Goal: Entertainment & Leisure: Browse casually

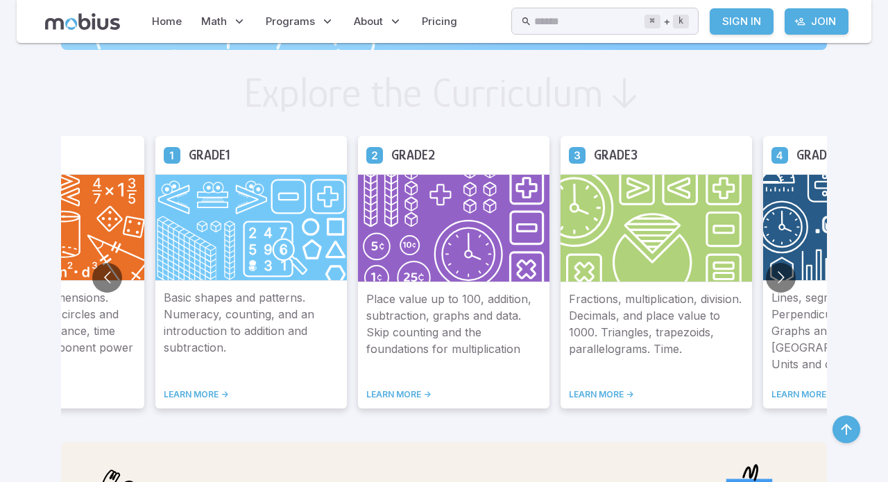
scroll to position [803, 0]
click at [766, 284] on button "Go to next slide" at bounding box center [781, 277] width 30 height 30
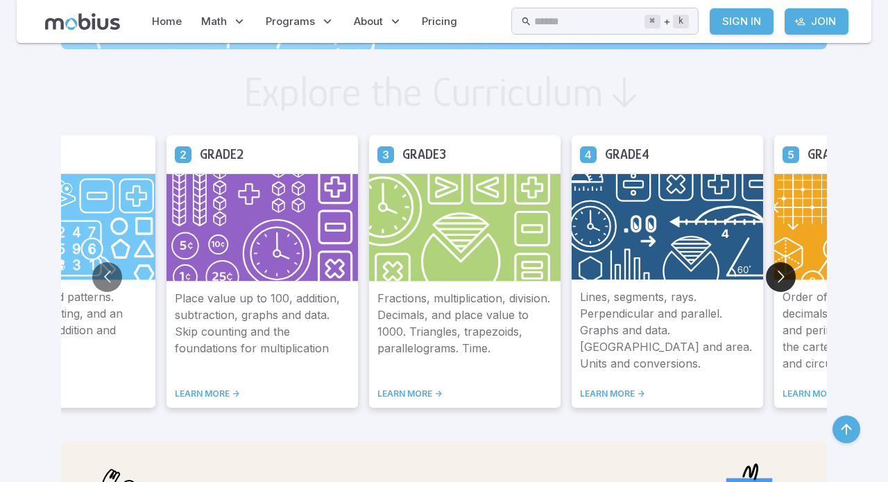
click at [766, 283] on button "Go to next slide" at bounding box center [781, 277] width 30 height 30
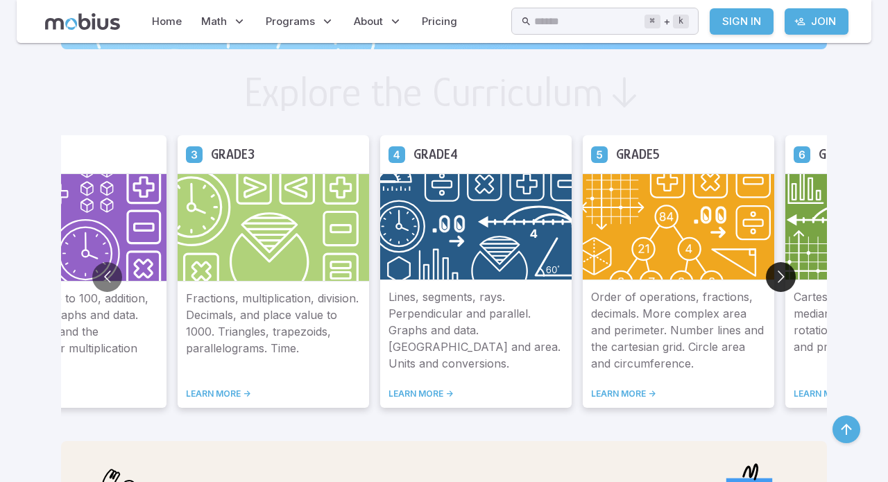
click at [766, 283] on button "Go to next slide" at bounding box center [781, 277] width 30 height 30
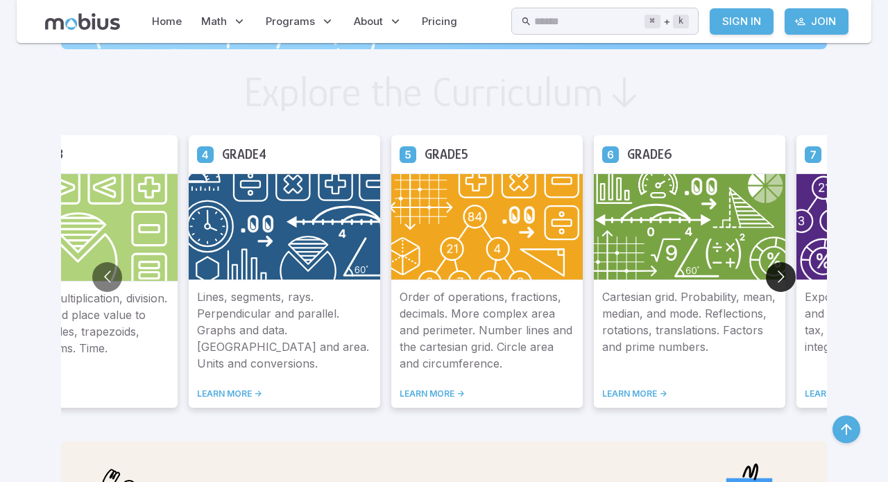
click at [766, 283] on button "Go to next slide" at bounding box center [781, 277] width 30 height 30
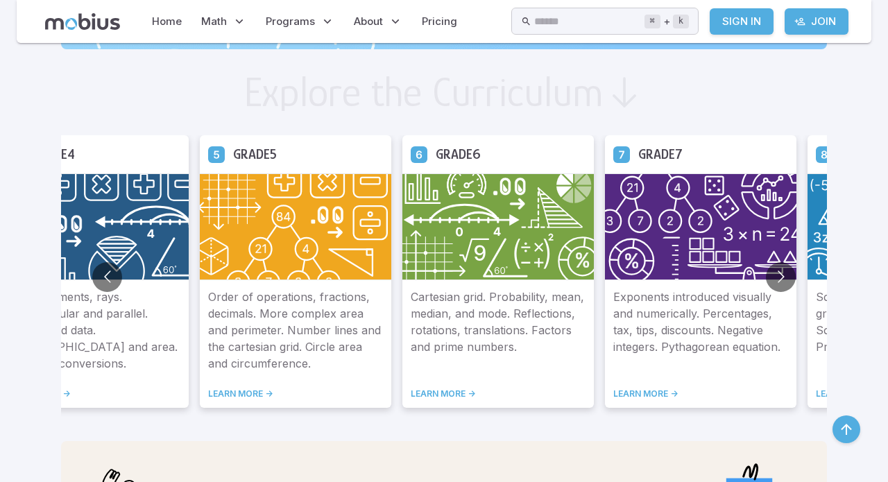
click at [231, 314] on p "Order of operations, fractions, decimals. More complex area and perimeter. Numb…" at bounding box center [295, 330] width 175 height 83
click at [284, 257] on img at bounding box center [295, 226] width 191 height 107
click at [212, 382] on div "Order of operations, fractions, decimals. More complex area and perimeter. Numb…" at bounding box center [295, 344] width 191 height 128
click at [212, 391] on link "LEARN MORE ->" at bounding box center [295, 393] width 175 height 11
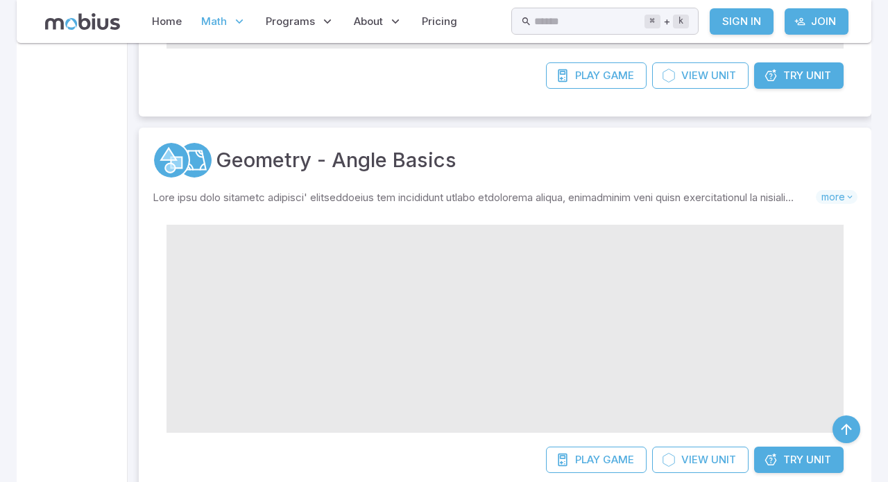
scroll to position [589, 0]
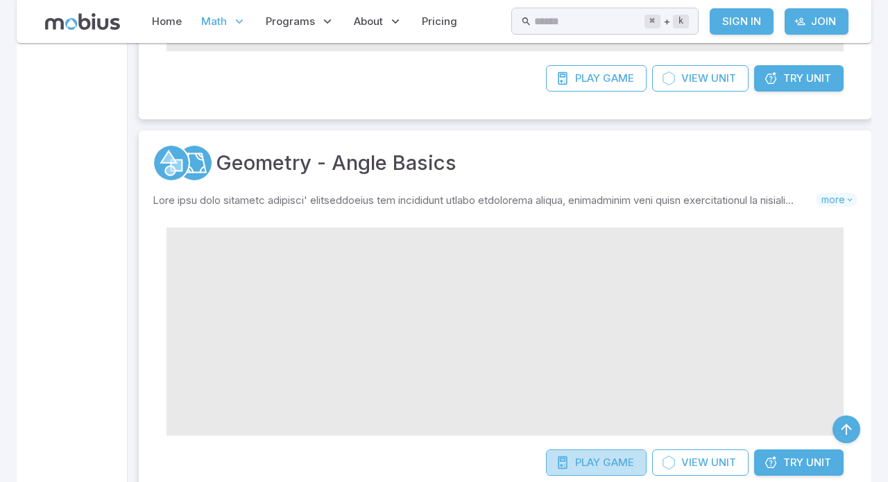
click at [590, 455] on span "Play" at bounding box center [587, 462] width 25 height 15
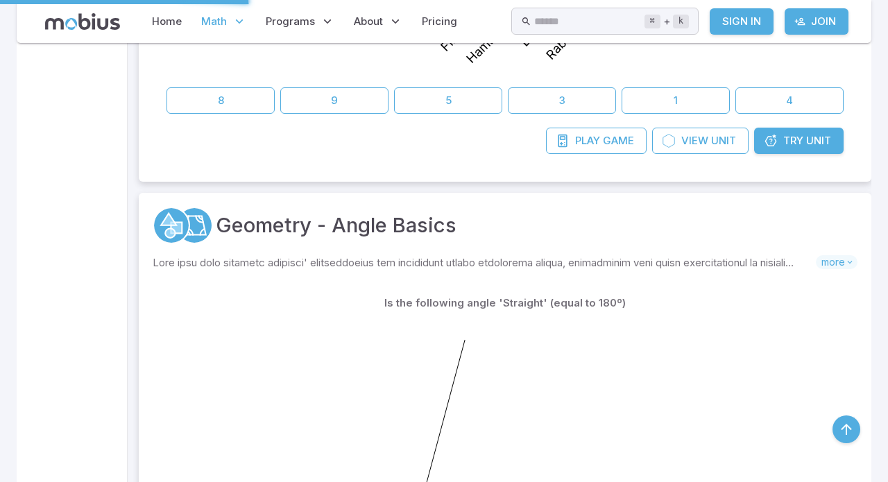
scroll to position [572, 0]
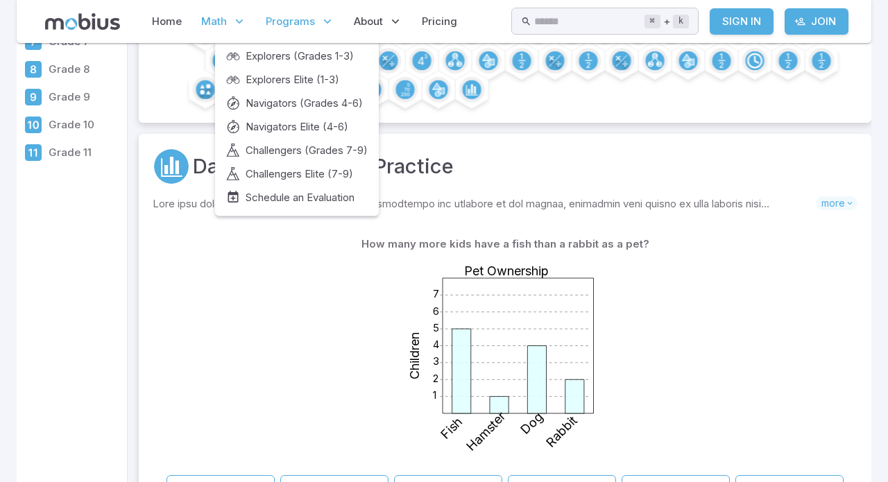
scroll to position [205, 0]
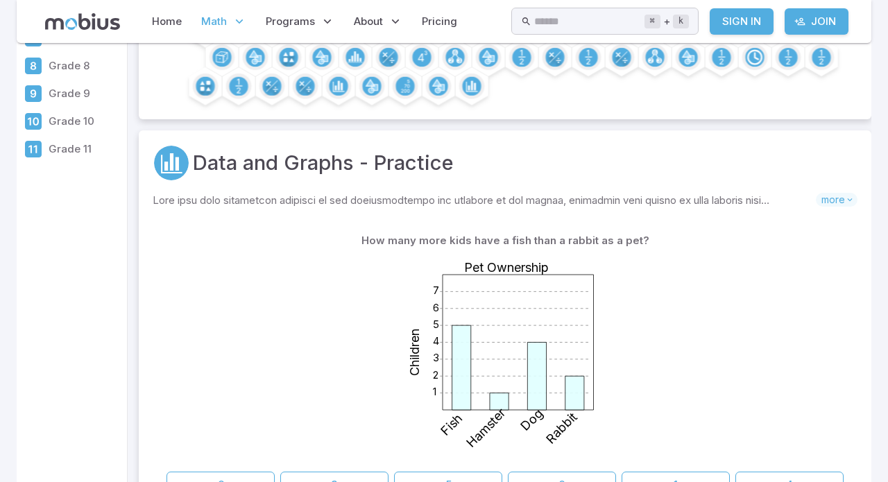
click at [565, 279] on icon at bounding box center [518, 342] width 151 height 135
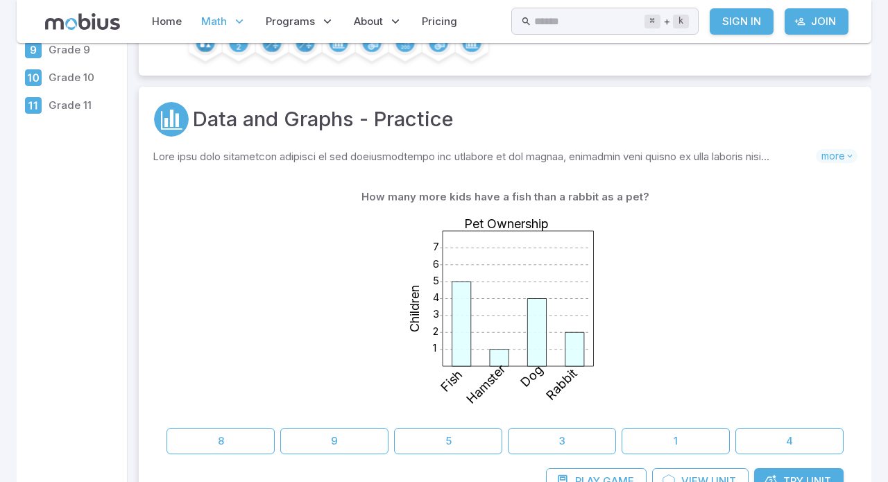
scroll to position [250, 0]
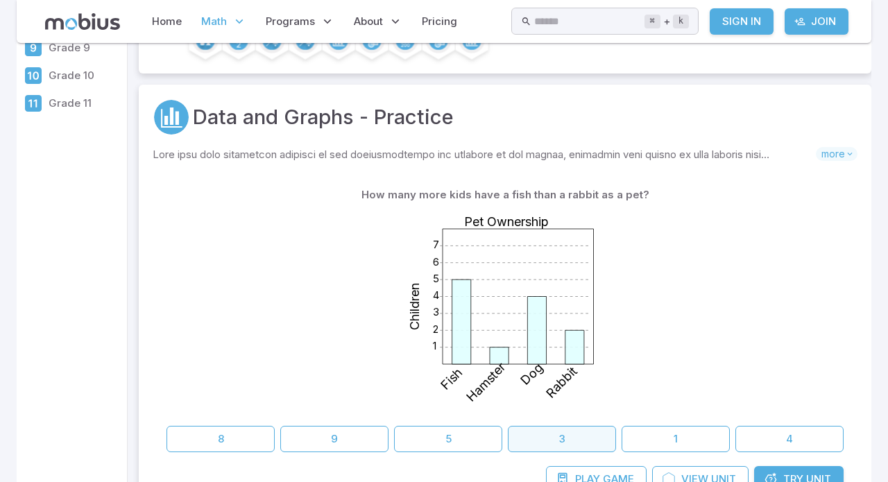
click at [540, 426] on button "3" at bounding box center [562, 439] width 108 height 26
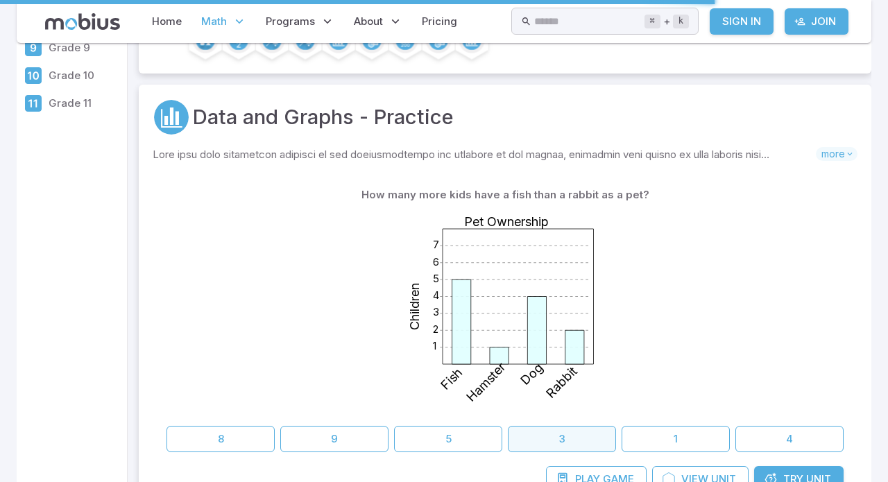
click at [540, 426] on button "3" at bounding box center [562, 439] width 108 height 26
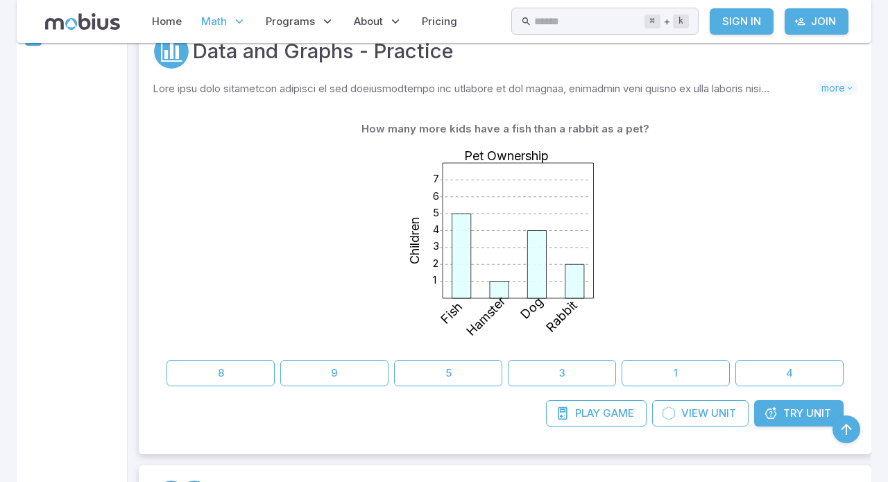
scroll to position [317, 0]
click at [173, 12] on link "Home" at bounding box center [167, 22] width 38 height 32
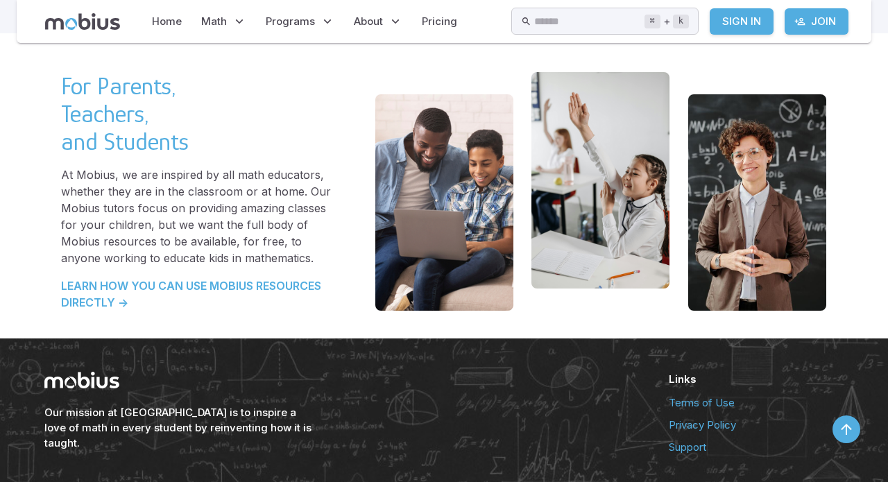
scroll to position [3024, 0]
